Goal: Navigation & Orientation: Find specific page/section

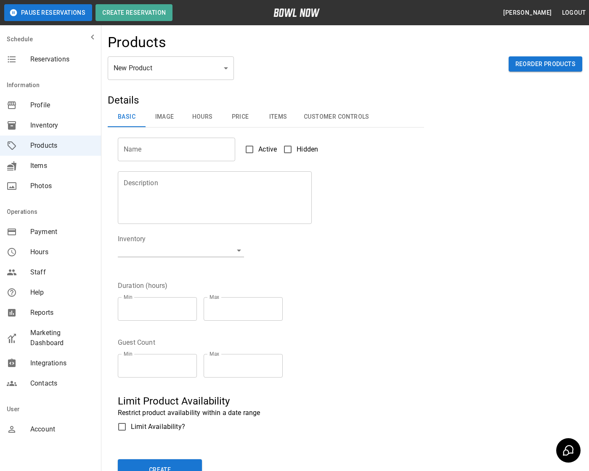
click at [451, 242] on div "Details Basic Image Hours Price Items Customer Controls Name Name Active Hidden…" at bounding box center [345, 291] width 475 height 397
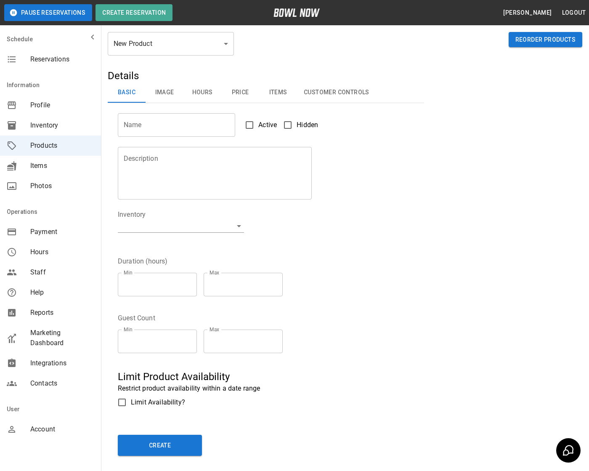
scroll to position [25, 0]
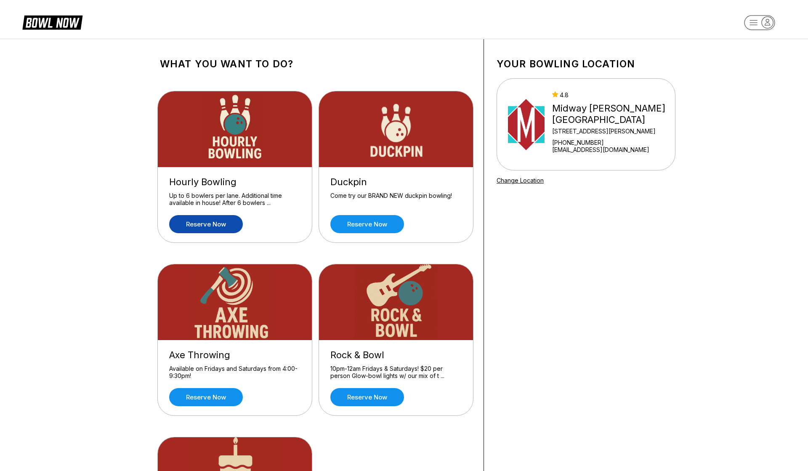
click at [212, 228] on link "Reserve now" at bounding box center [206, 224] width 74 height 18
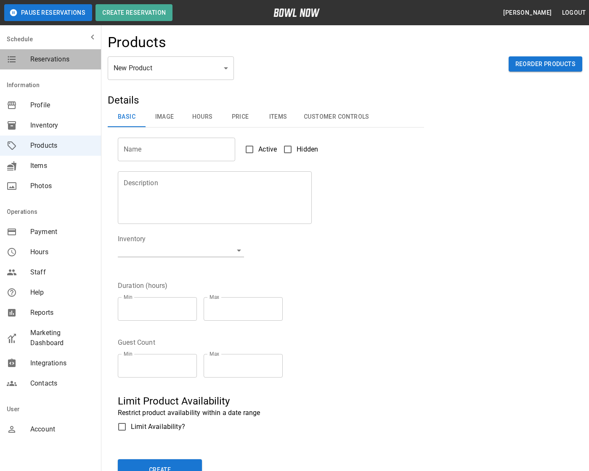
click at [56, 57] on span "Reservations" at bounding box center [62, 59] width 64 height 10
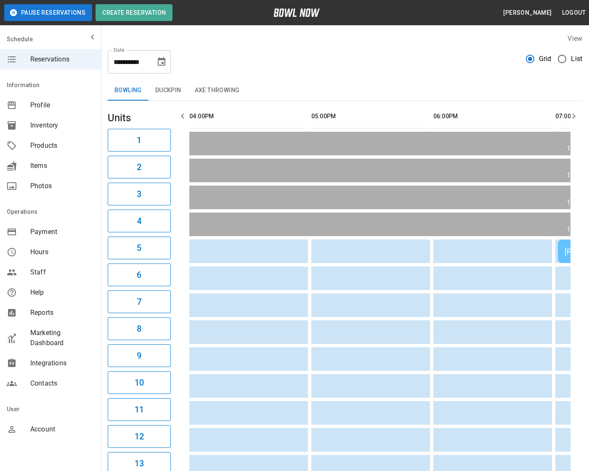
scroll to position [14, 0]
click at [39, 144] on span "Products" at bounding box center [62, 146] width 64 height 10
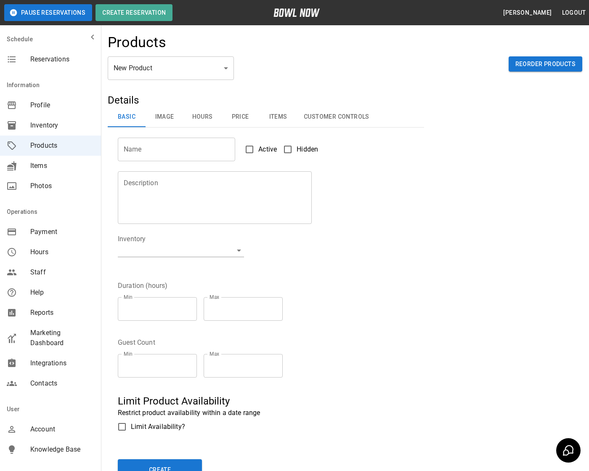
click at [44, 446] on span "Knowledge Base" at bounding box center [62, 450] width 64 height 10
